Goal: Task Accomplishment & Management: Use online tool/utility

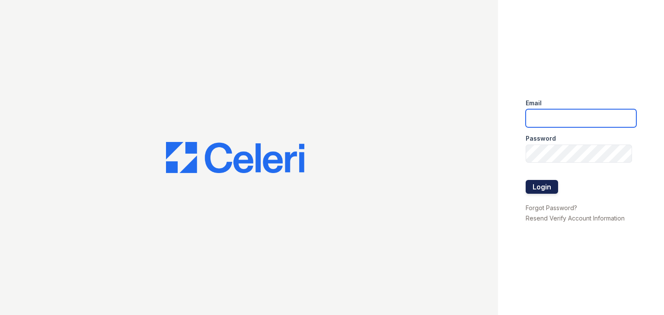
type input "[DOMAIN_NAME][EMAIL_ADDRESS][DOMAIN_NAME]"
click at [544, 186] on button "Login" at bounding box center [541, 187] width 32 height 14
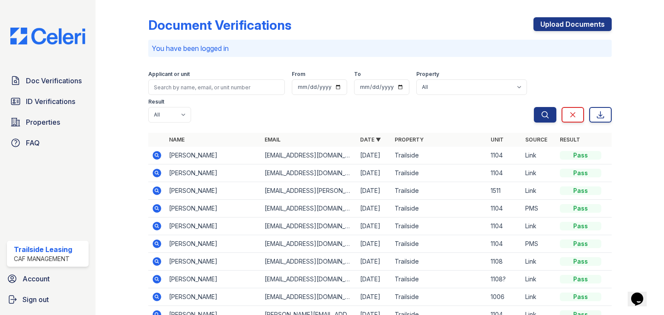
drag, startPoint x: 64, startPoint y: 78, endPoint x: 208, endPoint y: 192, distance: 183.0
click at [64, 78] on span "Doc Verifications" at bounding box center [54, 81] width 56 height 10
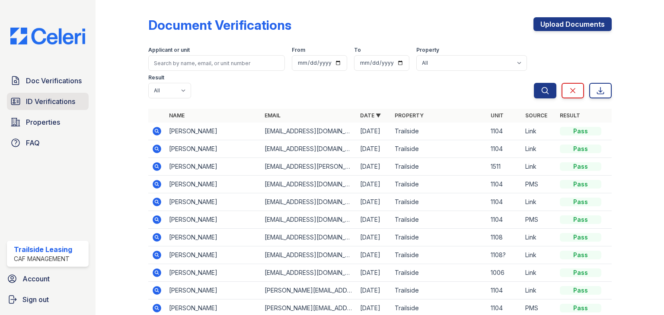
click at [37, 99] on span "ID Verifications" at bounding box center [50, 101] width 49 height 10
